Goal: Navigation & Orientation: Find specific page/section

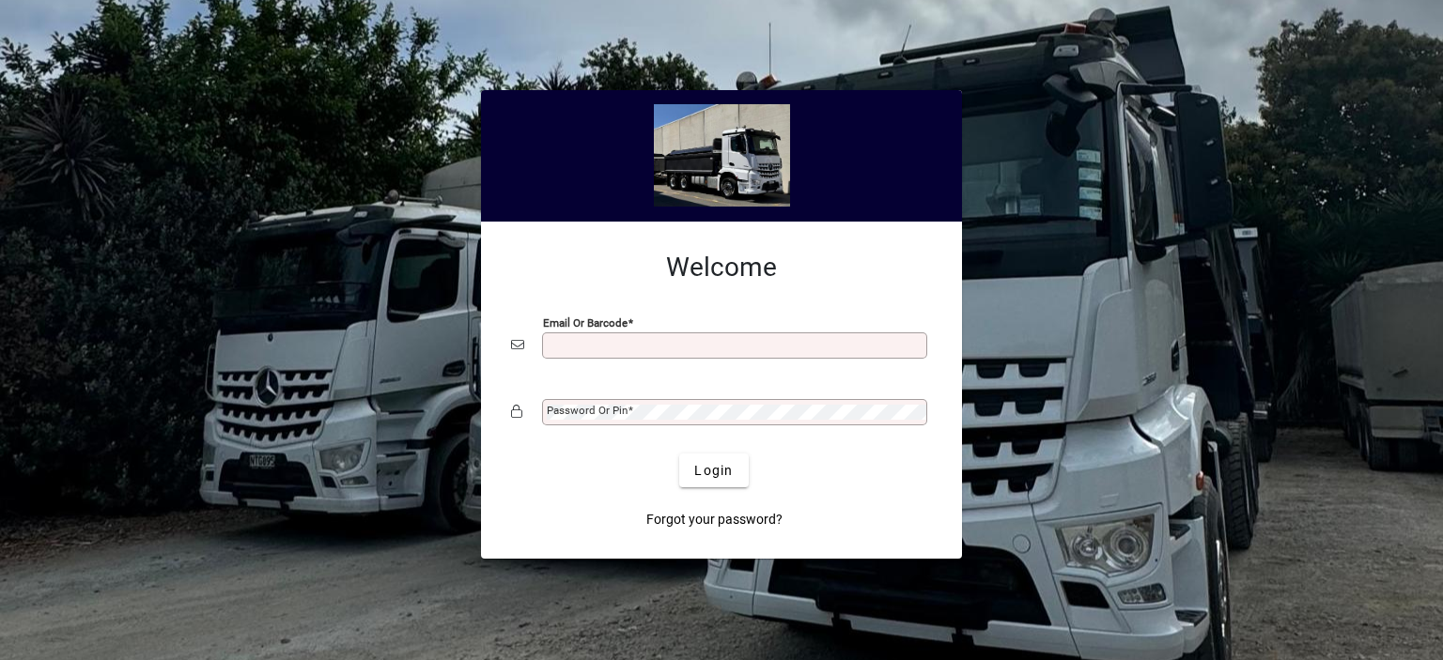
click at [574, 340] on input "Email or Barcode" at bounding box center [737, 345] width 380 height 15
type input "**********"
click at [587, 411] on mat-label "Password or Pin" at bounding box center [587, 410] width 81 height 13
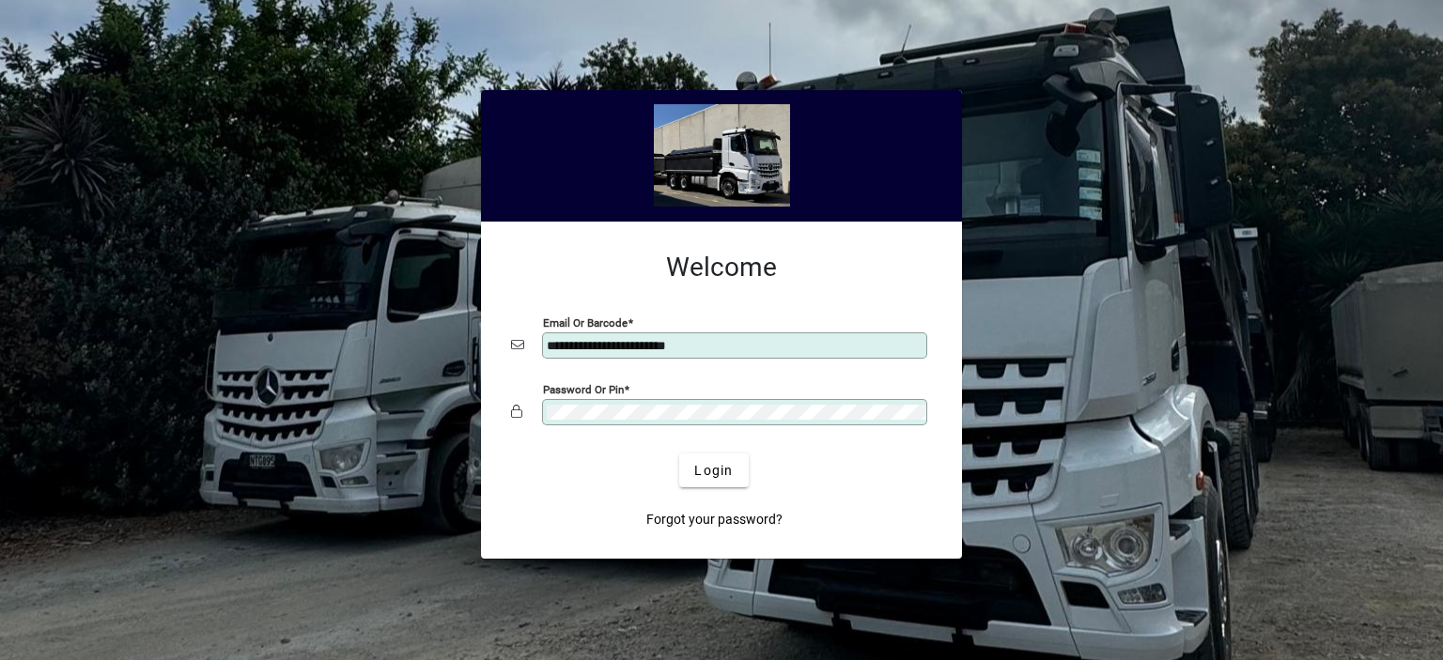
click at [679, 454] on button "Login" at bounding box center [713, 471] width 69 height 34
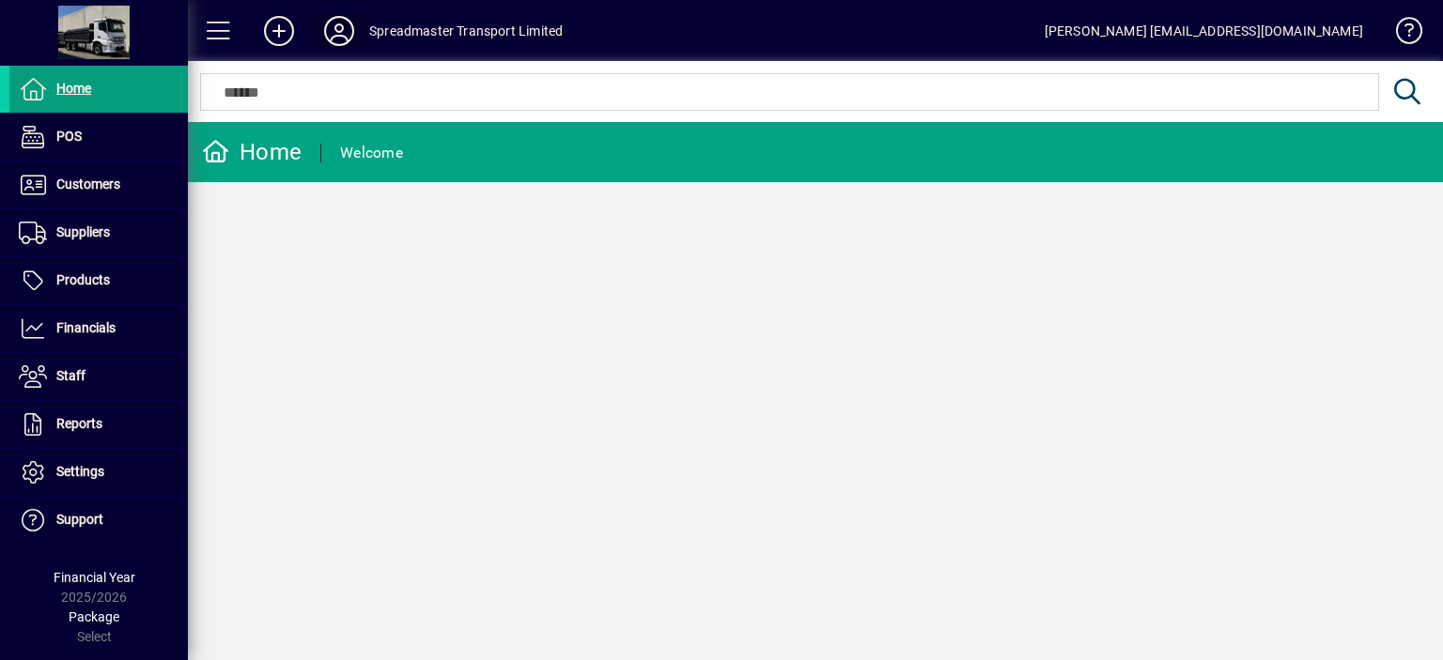
click at [335, 35] on icon at bounding box center [339, 31] width 38 height 30
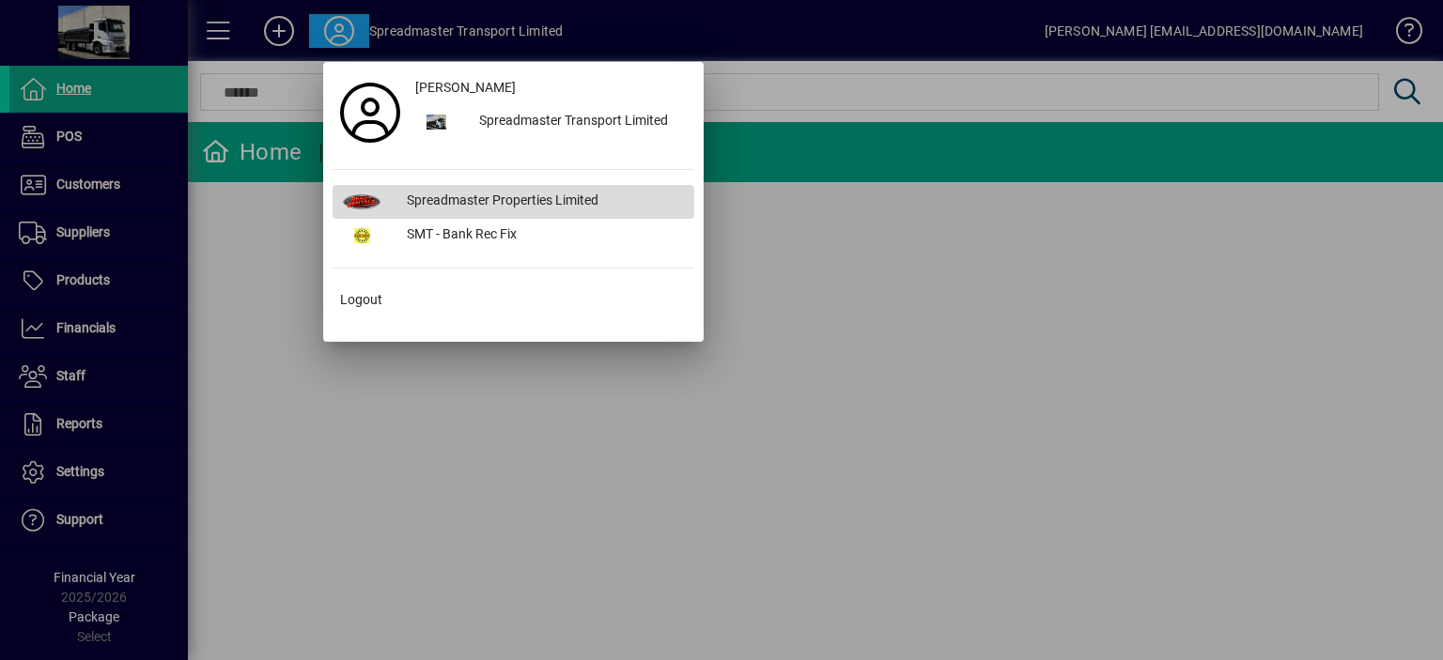
click at [434, 197] on div "Spreadmaster Properties Limited" at bounding box center [543, 202] width 302 height 34
